Goal: Check status

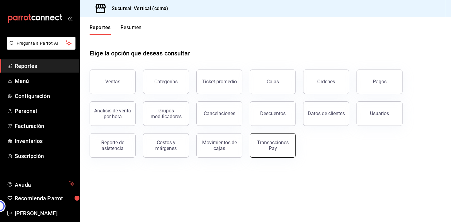
click at [265, 140] on button "Transacciones Pay" at bounding box center [273, 145] width 46 height 25
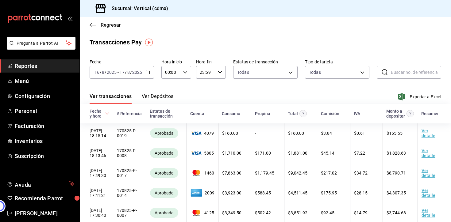
click at [152, 93] on button "Ver Depósitos" at bounding box center [158, 98] width 32 height 10
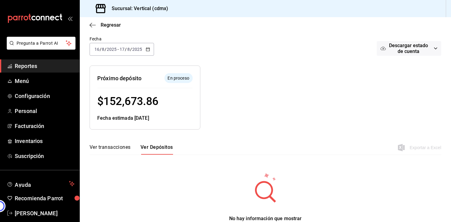
scroll to position [32, 0]
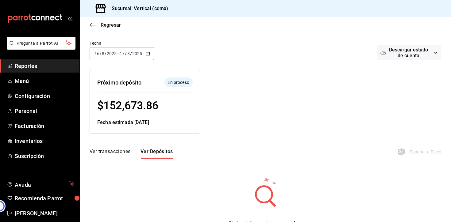
click at [150, 55] on icon "button" at bounding box center [148, 53] width 4 height 4
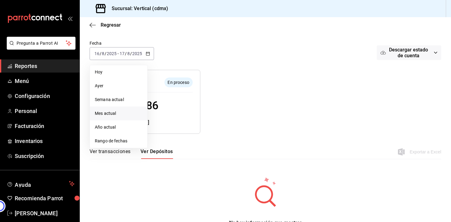
click at [115, 116] on span "Mes actual" at bounding box center [119, 113] width 48 height 6
